Goal: Learn about a topic

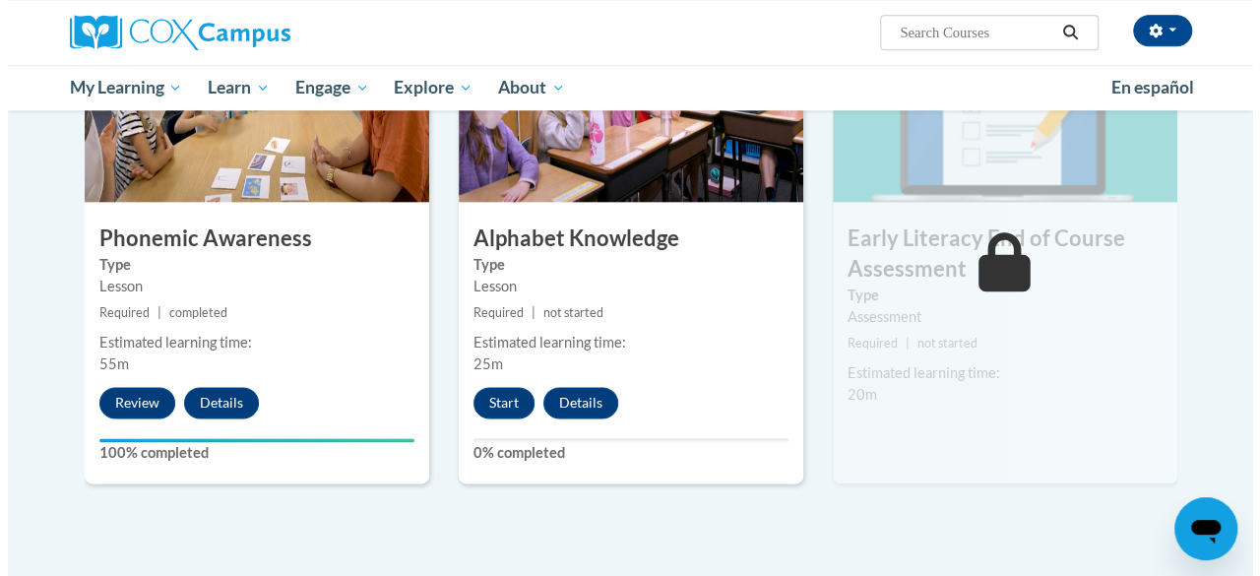
scroll to position [1053, 0]
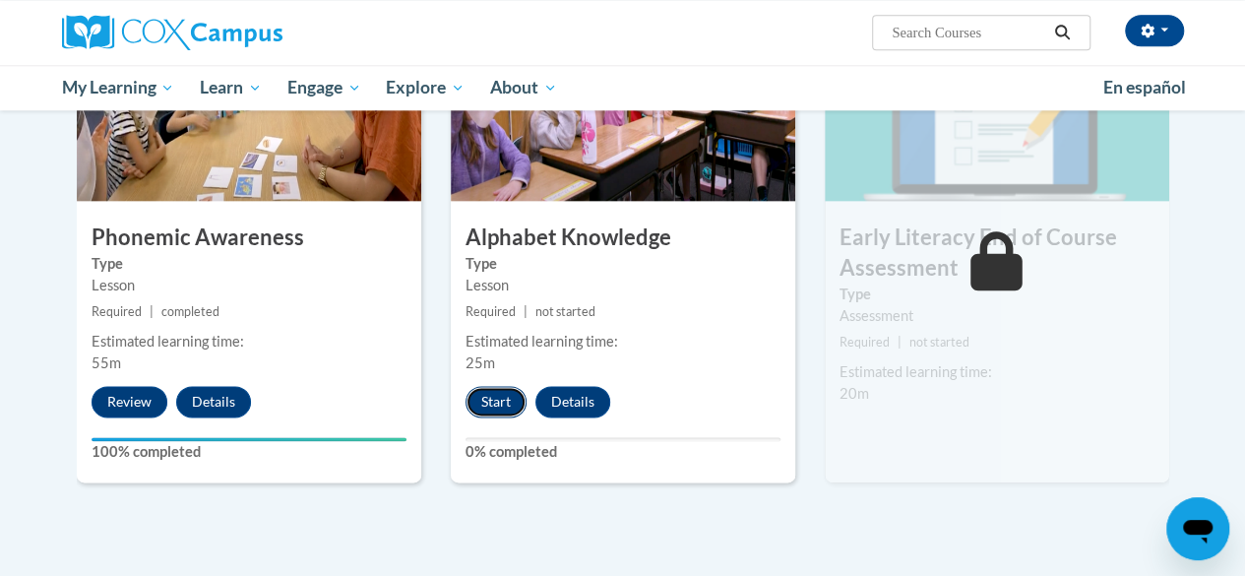
click at [496, 397] on button "Start" at bounding box center [496, 402] width 61 height 32
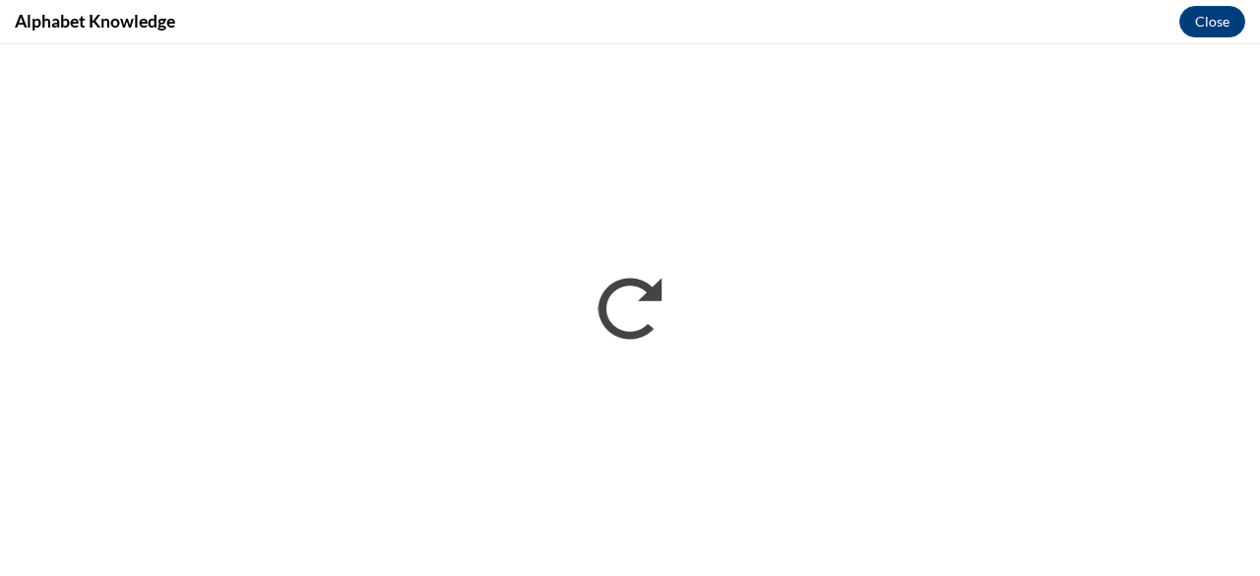
scroll to position [0, 0]
